Goal: Transaction & Acquisition: Download file/media

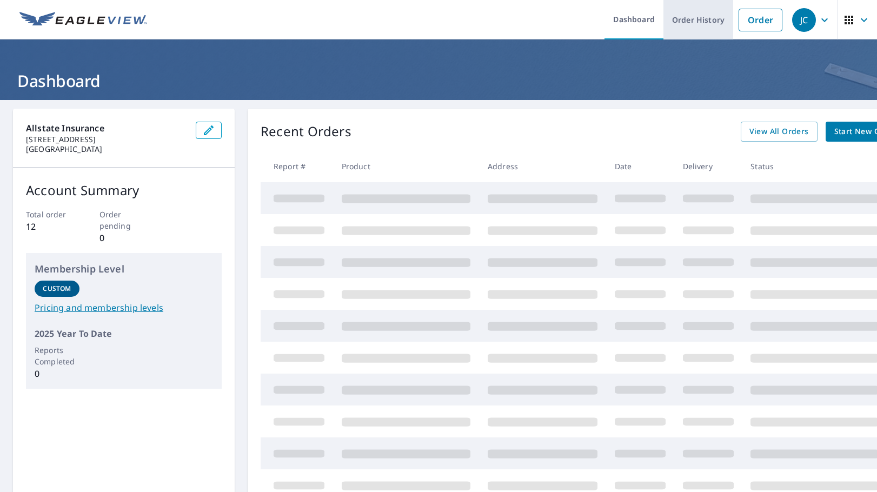
click at [677, 18] on link "Order History" at bounding box center [698, 19] width 70 height 39
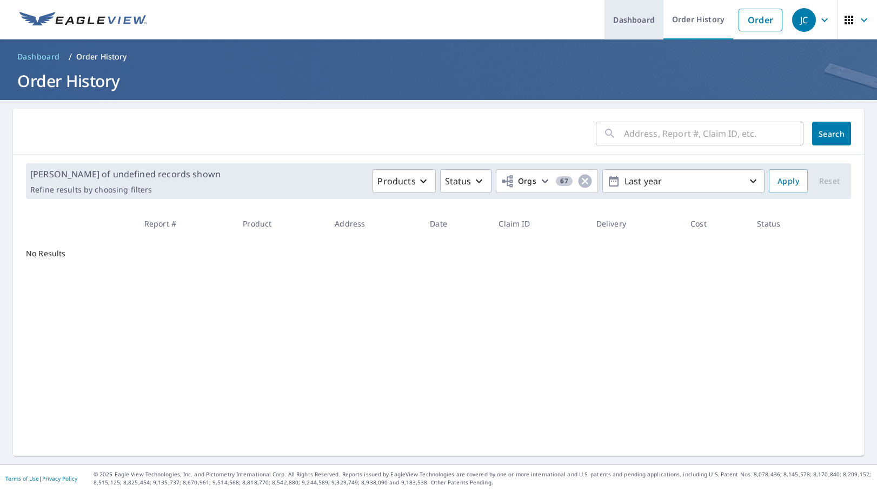
click at [622, 15] on link "Dashboard" at bounding box center [633, 19] width 59 height 39
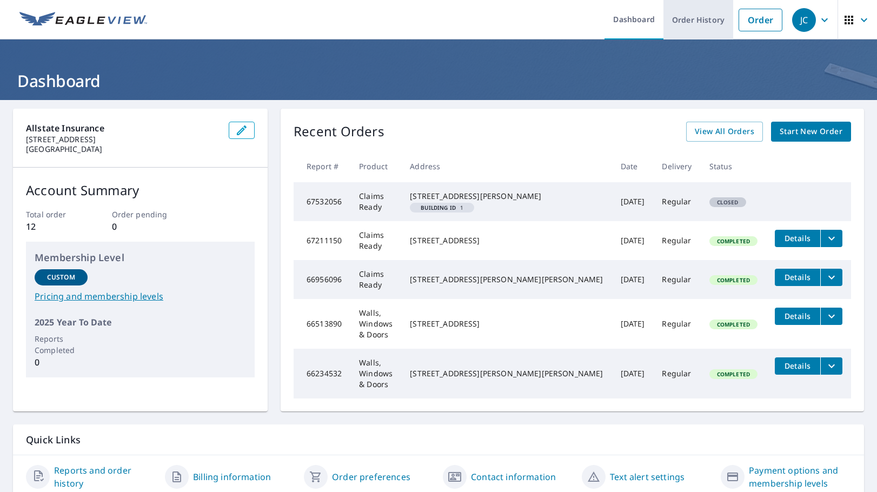
click at [678, 26] on link "Order History" at bounding box center [698, 19] width 70 height 39
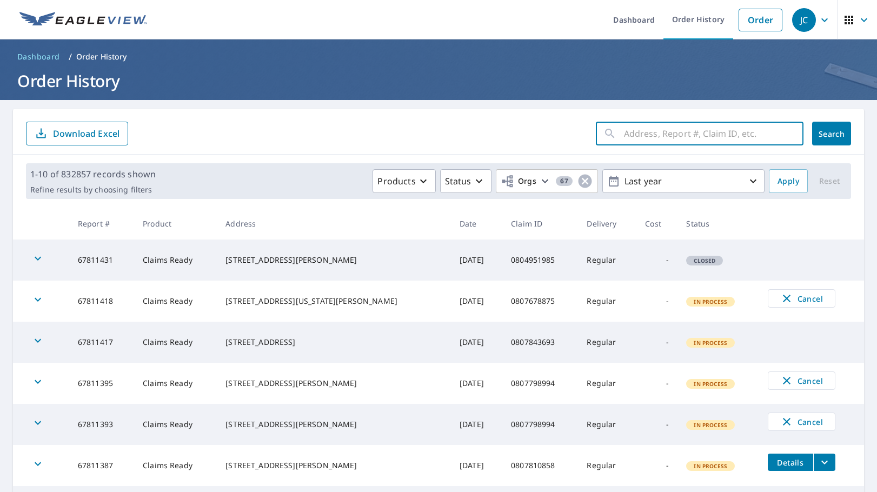
click at [668, 132] on input "text" at bounding box center [713, 133] width 179 height 30
paste input "0790524409"
type input "0790524409"
click at [830, 135] on span "Search" at bounding box center [832, 134] width 22 height 10
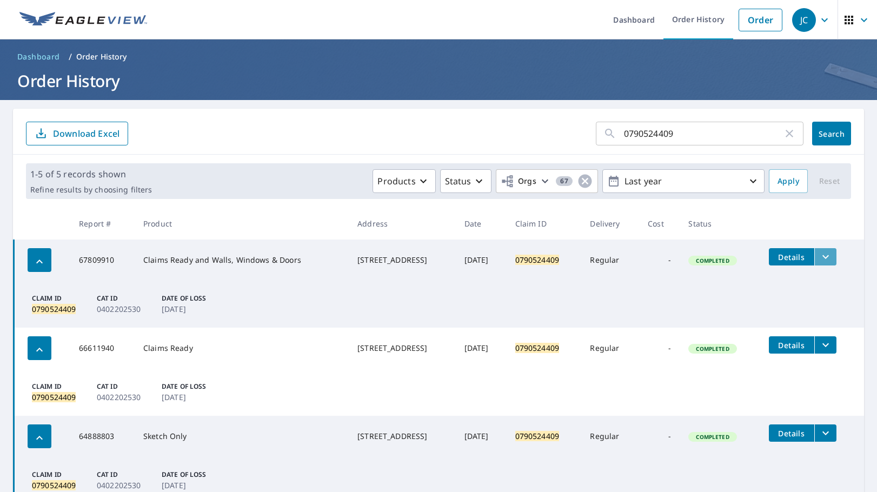
click at [825, 263] on button "filesDropdownBtn-67809910" at bounding box center [825, 256] width 22 height 17
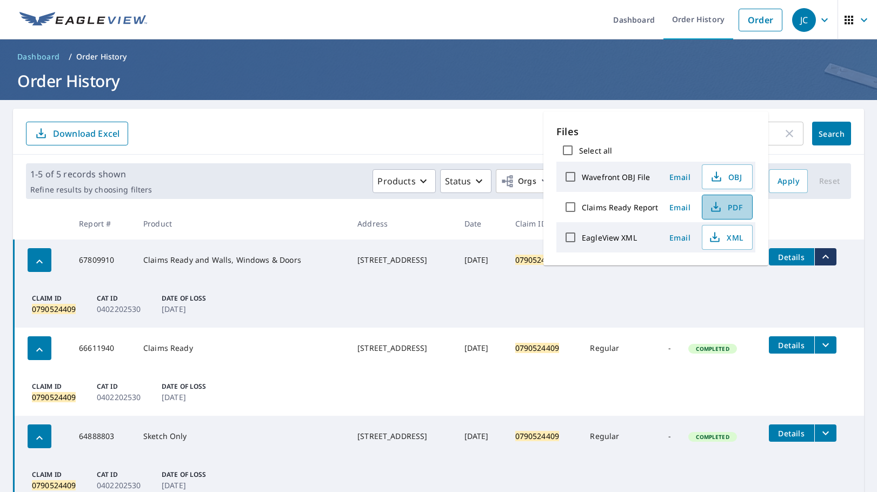
click at [731, 206] on span "PDF" at bounding box center [726, 207] width 35 height 13
